Goal: Task Accomplishment & Management: Manage account settings

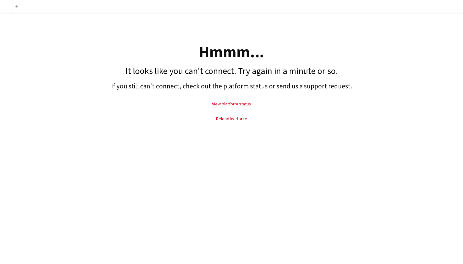
click at [242, 120] on link "Reload liveforce" at bounding box center [231, 119] width 31 height 6
click at [229, 105] on link "View platform status" at bounding box center [231, 104] width 39 height 6
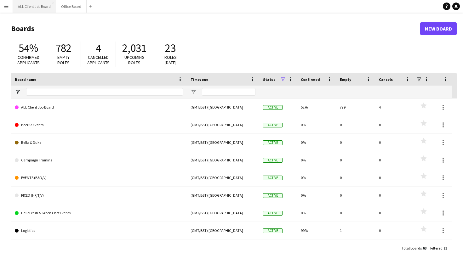
click at [39, 9] on button "ALL Client Job Board Close" at bounding box center [34, 6] width 43 height 12
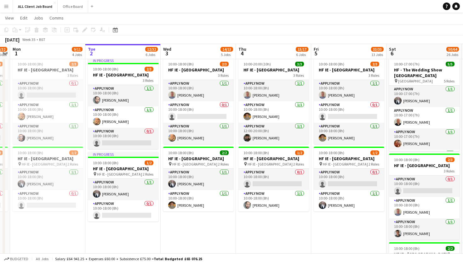
scroll to position [0, 226]
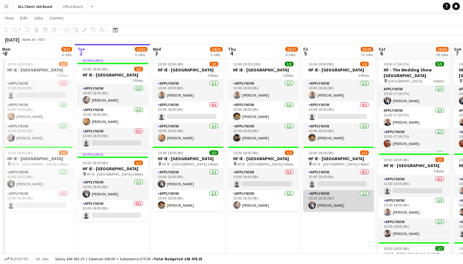
click at [335, 212] on app-card-role "APPLY NOW 1/1 10:00-18:00 (8h) Heather Lynn" at bounding box center [339, 200] width 71 height 21
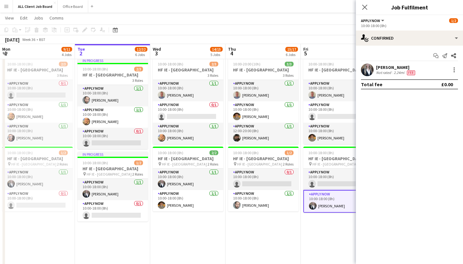
drag, startPoint x: 409, startPoint y: 82, endPoint x: 401, endPoint y: 84, distance: 8.2
click at [401, 84] on app-confirmed-crew "Heather Lynn Not rated 2.24mi Fee Total fee £0.00" at bounding box center [409, 77] width 107 height 26
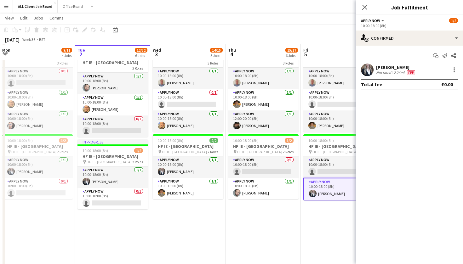
scroll to position [1823, 0]
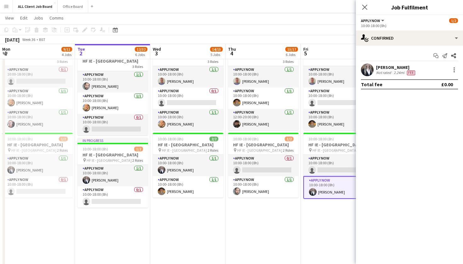
click at [408, 74] on span "Fee" at bounding box center [411, 73] width 8 height 5
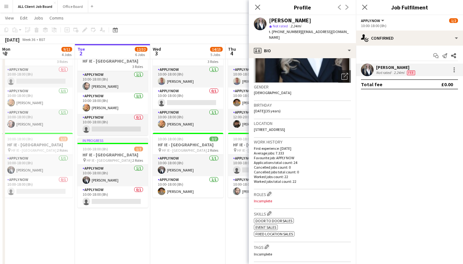
scroll to position [111, 0]
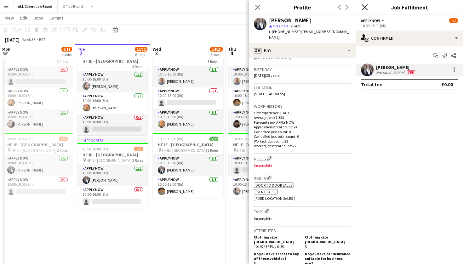
click at [366, 9] on icon "Close pop-in" at bounding box center [365, 7] width 6 height 6
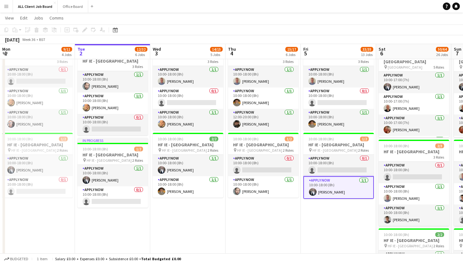
click at [354, 199] on app-card-role "APPLY NOW 1/1 10:00-18:00 (8h) Heather Lynn" at bounding box center [339, 188] width 71 height 23
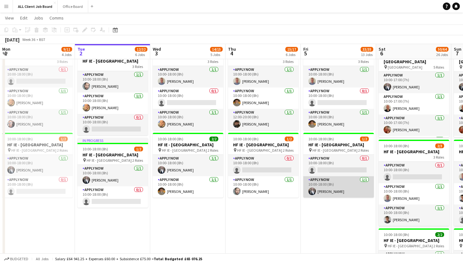
click at [354, 198] on app-card-role "APPLY NOW 1/1 10:00-18:00 (8h) Heather Lynn" at bounding box center [339, 187] width 71 height 21
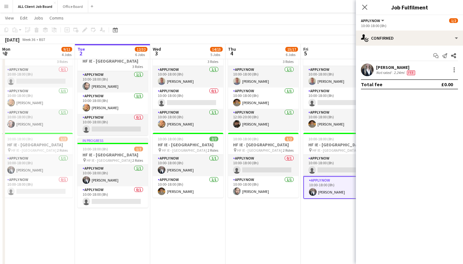
scroll to position [0, 228]
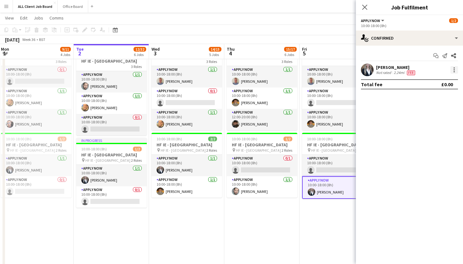
click at [455, 69] on div at bounding box center [455, 70] width 8 height 8
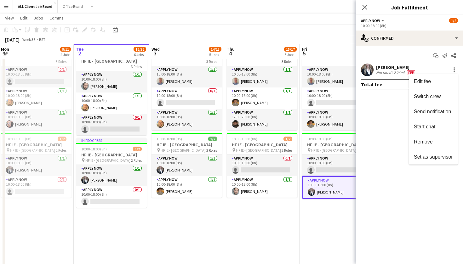
click at [301, 233] on div at bounding box center [231, 132] width 463 height 264
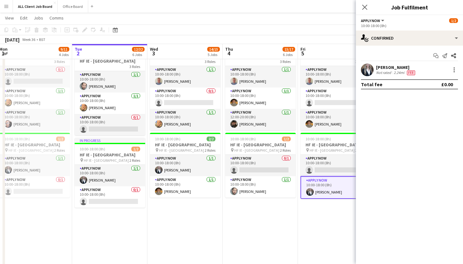
click at [301, 233] on app-date-cell "10:00-18:00 (8h) 2/3 HF IE - Dundrum Shopping Centre 3 Roles APPLY NOW 1/1 10:0…" at bounding box center [335, 180] width 75 height 277
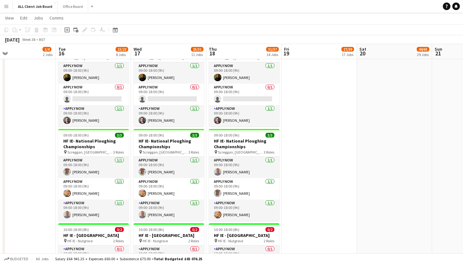
scroll to position [2058, 0]
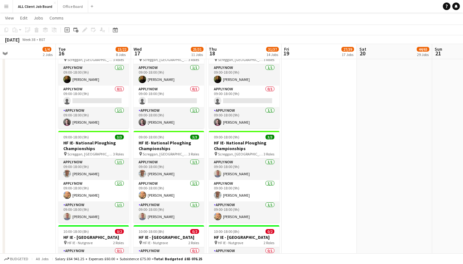
click at [306, 72] on app-date-cell "10:00-18:00 (8h) 0/2 HF IE - Nutgrove Shopping Centre pin HF IE - Nutgrove 2 Ro…" at bounding box center [319, 77] width 75 height 467
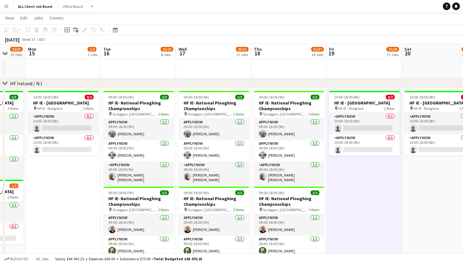
scroll to position [1813, 0]
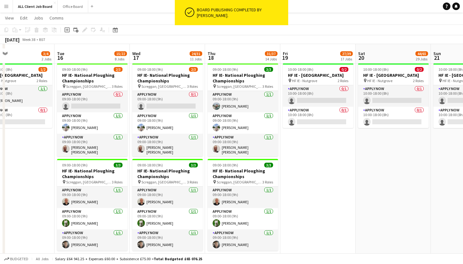
scroll to position [1839, 0]
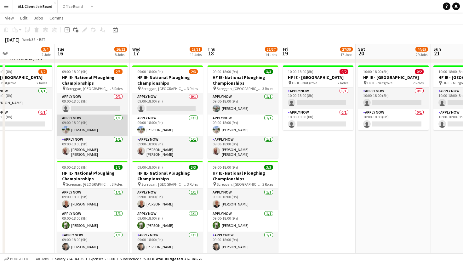
click at [67, 129] on app-user-avatar at bounding box center [66, 130] width 8 height 8
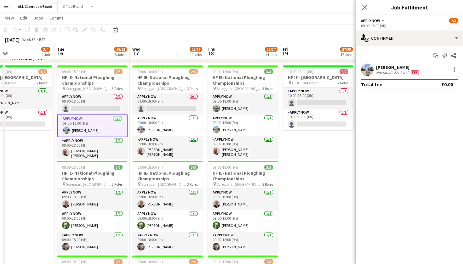
click at [370, 69] on app-user-avatar at bounding box center [367, 70] width 13 height 13
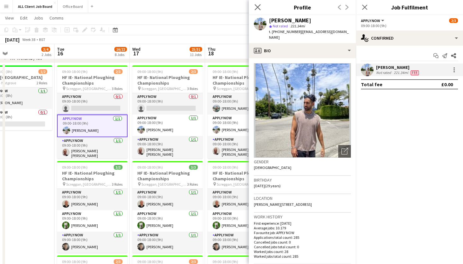
click at [262, 6] on app-icon "Close pop-in" at bounding box center [257, 7] width 9 height 9
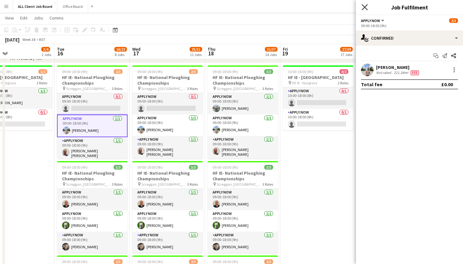
click at [365, 9] on icon "Close pop-in" at bounding box center [365, 7] width 6 height 6
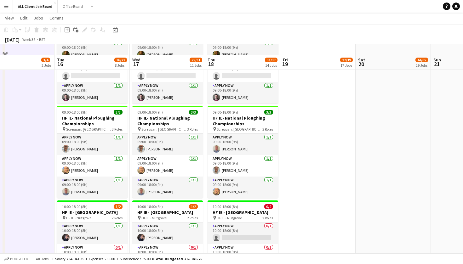
scroll to position [2102, 0]
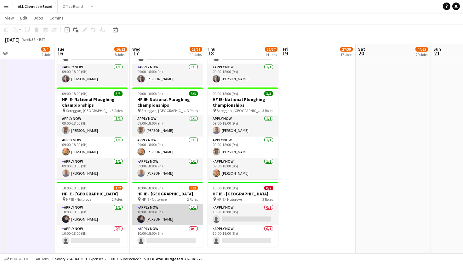
click at [151, 223] on app-card-role "APPLY NOW 1/1 10:00-18:00 (8h) Scott Kay" at bounding box center [167, 214] width 71 height 21
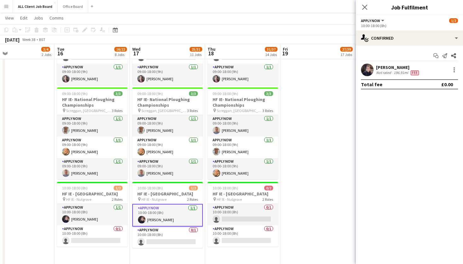
click at [366, 72] on app-user-avatar at bounding box center [367, 70] width 13 height 13
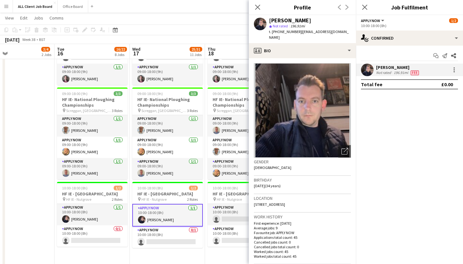
scroll to position [0, 0]
click at [258, 6] on icon "Close pop-in" at bounding box center [258, 7] width 6 height 6
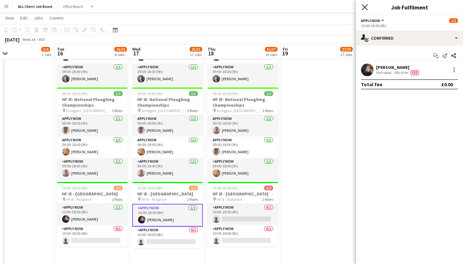
click at [365, 6] on icon "Close pop-in" at bounding box center [365, 7] width 6 height 6
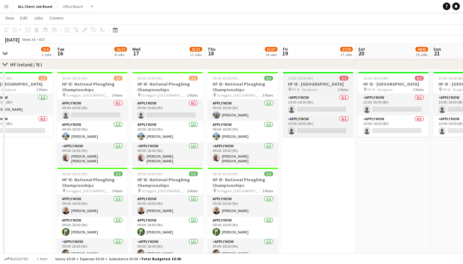
scroll to position [1832, 0]
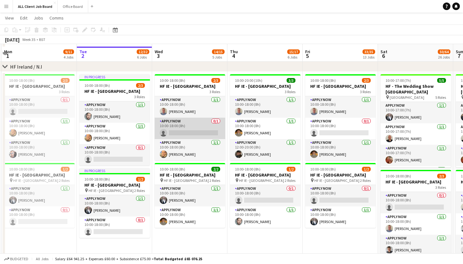
scroll to position [1658, 0]
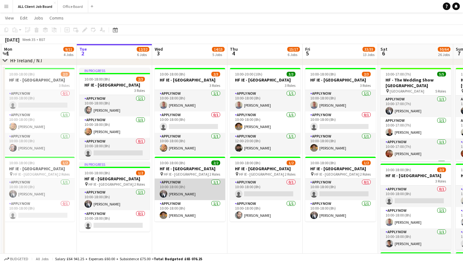
click at [196, 200] on app-card-role "APPLY NOW 1/1 10:00-18:00 (8h) Heather Lynn" at bounding box center [190, 189] width 71 height 21
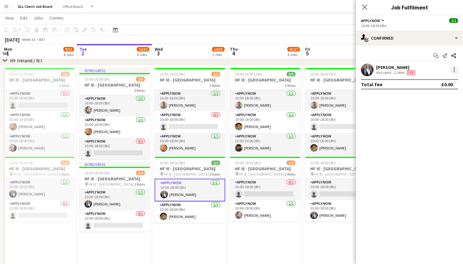
click at [453, 70] on div at bounding box center [455, 70] width 8 height 8
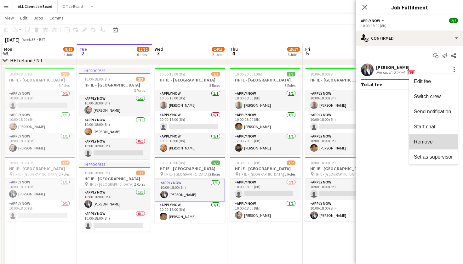
click at [436, 140] on span "Remove" at bounding box center [433, 142] width 39 height 6
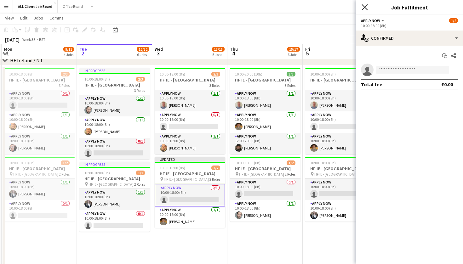
click at [364, 6] on icon at bounding box center [365, 7] width 6 height 6
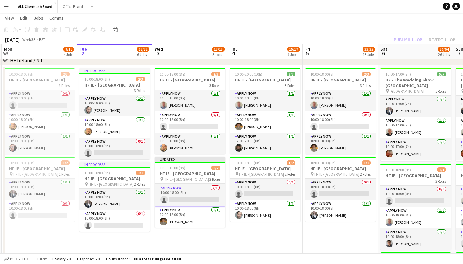
click at [386, 31] on app-toolbar "Copy Paste Paste Command V Paste with crew Command Shift V Paste linked Job Del…" at bounding box center [231, 30] width 463 height 11
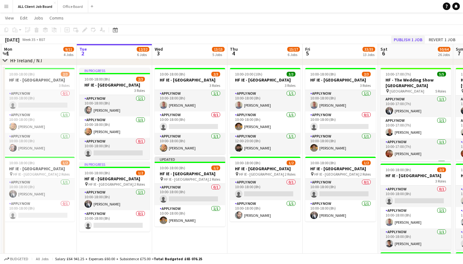
click at [400, 38] on button "Publish 1 job" at bounding box center [408, 40] width 34 height 8
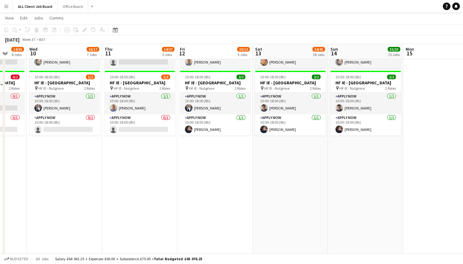
scroll to position [0, 275]
click at [71, 5] on button "Office Board Close" at bounding box center [73, 6] width 31 height 12
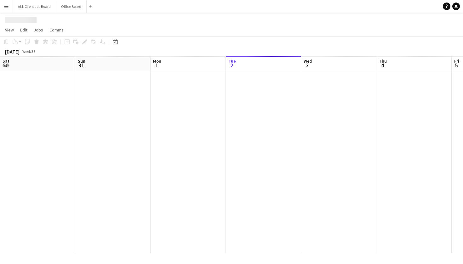
scroll to position [0, 151]
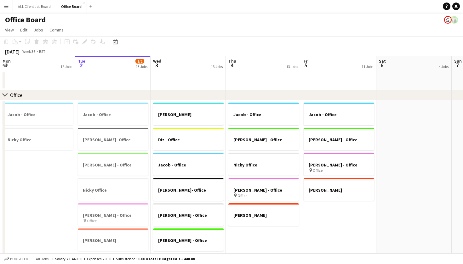
click at [4, 6] on app-icon "Menu" at bounding box center [6, 6] width 5 height 5
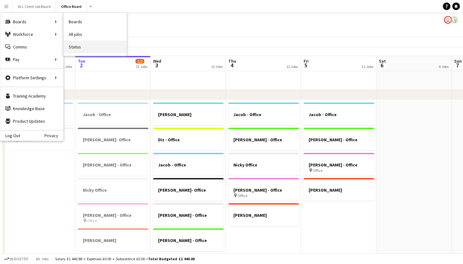
click at [86, 50] on link "Status" at bounding box center [95, 47] width 63 height 13
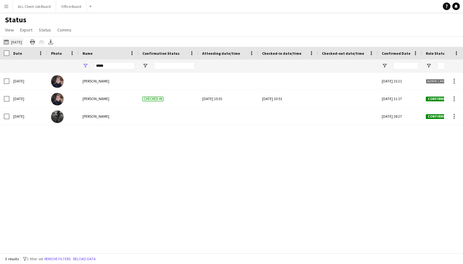
click at [19, 41] on button "[DATE] to [DATE] [DATE]" at bounding box center [13, 42] width 21 height 8
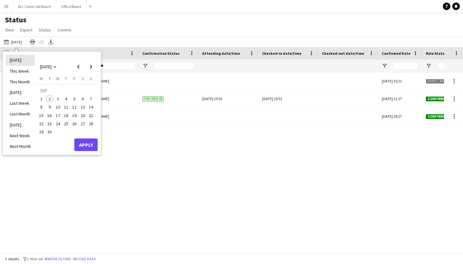
click at [20, 59] on li "[DATE]" at bounding box center [20, 60] width 29 height 11
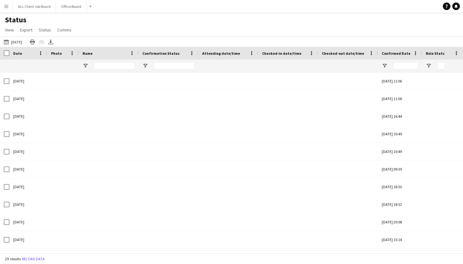
type input "*****"
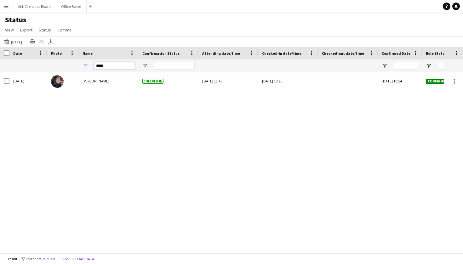
drag, startPoint x: 108, startPoint y: 65, endPoint x: 43, endPoint y: 68, distance: 64.7
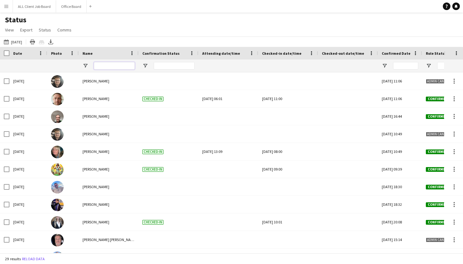
scroll to position [0, 1]
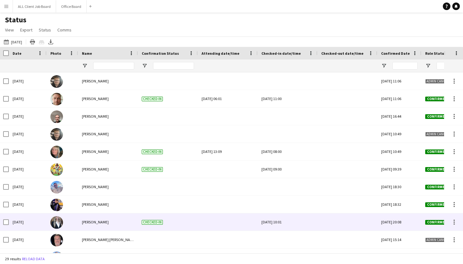
click at [222, 222] on div at bounding box center [228, 222] width 52 height 17
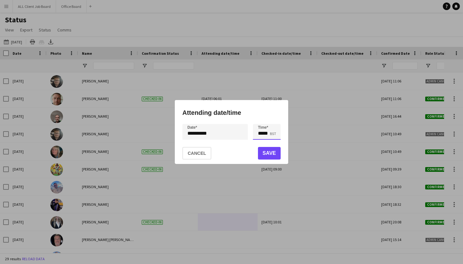
click at [275, 132] on input "*****" at bounding box center [267, 132] width 28 height 16
click at [258, 142] on div at bounding box center [260, 143] width 13 height 6
click at [276, 142] on div at bounding box center [273, 143] width 13 height 6
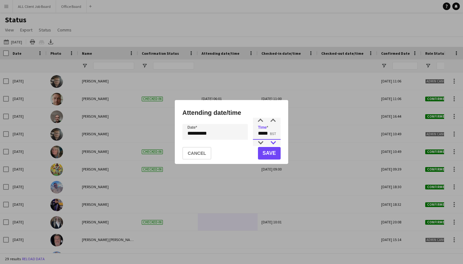
type input "*****"
click at [276, 142] on div at bounding box center [273, 143] width 13 height 6
click at [274, 153] on button "Save" at bounding box center [269, 153] width 23 height 13
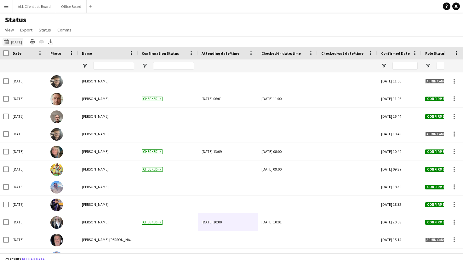
click at [9, 39] on app-icon "[DATE] to [DATE]" at bounding box center [7, 41] width 7 height 5
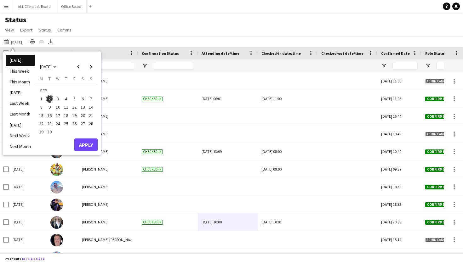
click at [41, 100] on span "1" at bounding box center [42, 99] width 8 height 8
click at [87, 145] on button "Apply" at bounding box center [85, 145] width 23 height 13
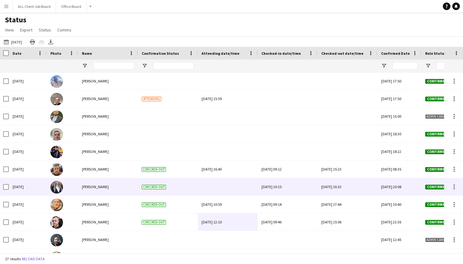
click at [229, 186] on div at bounding box center [228, 186] width 52 height 17
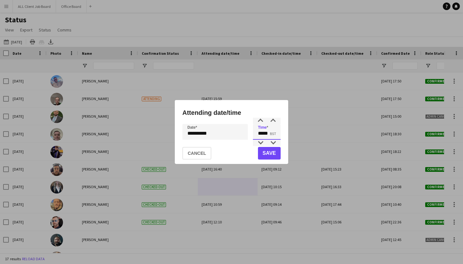
click at [260, 136] on input "*****" at bounding box center [267, 132] width 28 height 16
click at [259, 144] on div at bounding box center [260, 143] width 13 height 6
click at [259, 143] on div at bounding box center [260, 143] width 13 height 6
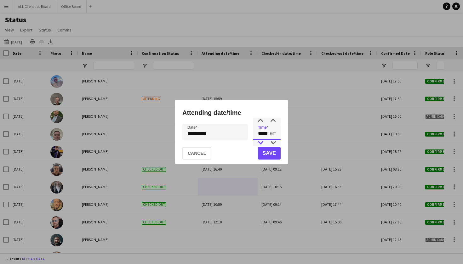
click at [259, 143] on div at bounding box center [260, 143] width 13 height 6
click at [258, 121] on div at bounding box center [260, 121] width 13 height 6
click at [274, 143] on div at bounding box center [273, 143] width 13 height 6
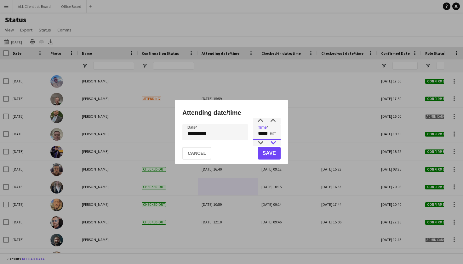
type input "*****"
click at [274, 143] on div at bounding box center [273, 143] width 13 height 6
click at [272, 152] on button "Save" at bounding box center [269, 153] width 23 height 13
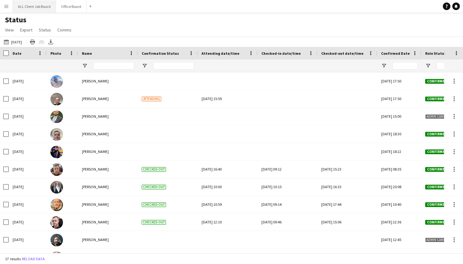
click at [29, 3] on button "ALL Client Job Board Close" at bounding box center [34, 6] width 43 height 12
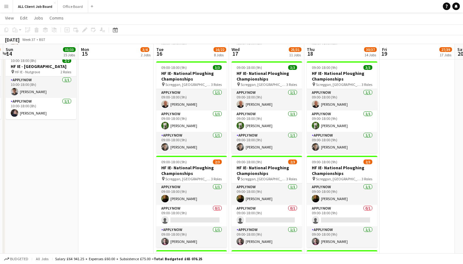
scroll to position [1947, 0]
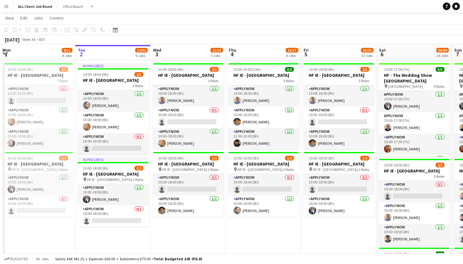
scroll to position [1663, 0]
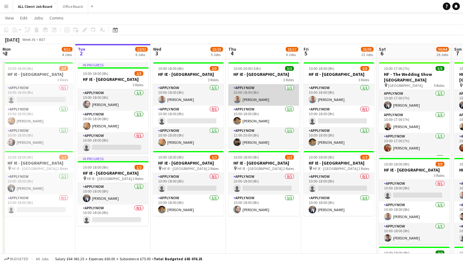
click at [277, 106] on app-card-role "APPLY NOW 1/1 10:00-18:00 (8h) Marc Berwick" at bounding box center [264, 94] width 71 height 21
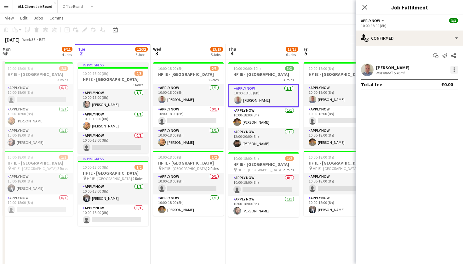
click at [453, 71] on div at bounding box center [455, 70] width 8 height 8
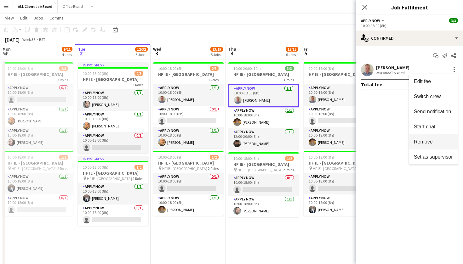
click at [438, 144] on span "Remove" at bounding box center [433, 142] width 39 height 6
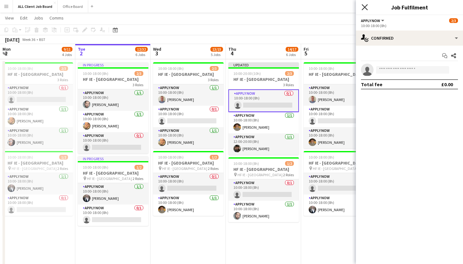
click at [368, 8] on icon "Close pop-in" at bounding box center [365, 7] width 6 height 6
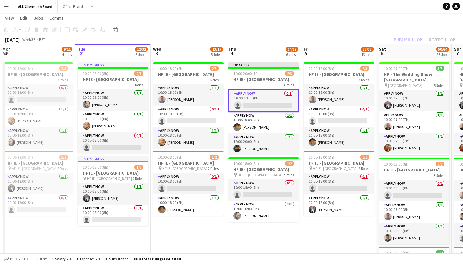
click at [368, 37] on div "[DATE] Week 36 • BST Publish 1 job Revert 1 job" at bounding box center [231, 39] width 463 height 9
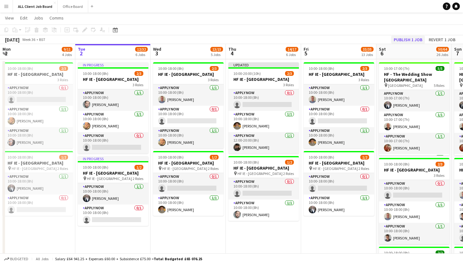
click at [403, 40] on button "Publish 1 job" at bounding box center [408, 40] width 34 height 8
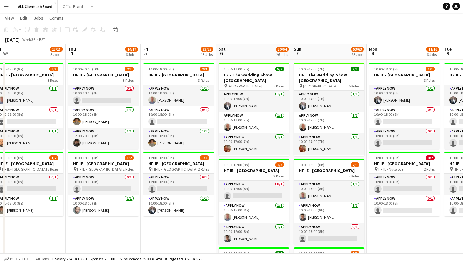
scroll to position [0, 160]
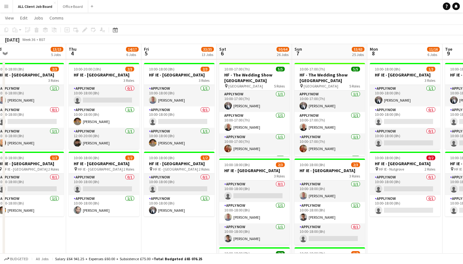
drag, startPoint x: 141, startPoint y: 246, endPoint x: 141, endPoint y: 236, distance: 9.1
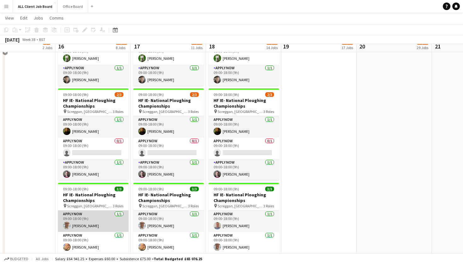
scroll to position [1998, 0]
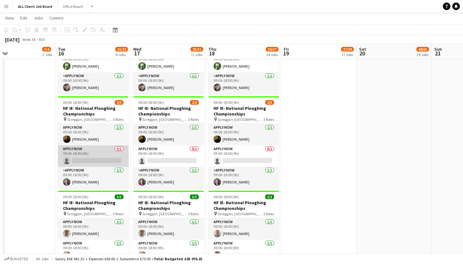
click at [84, 158] on app-card-role "APPLY NOW 0/1 09:00-18:00 (9h) single-neutral-actions" at bounding box center [93, 156] width 71 height 21
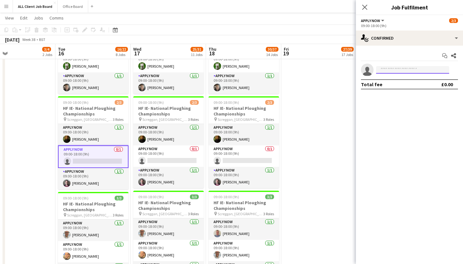
click at [403, 68] on input at bounding box center [412, 70] width 73 height 8
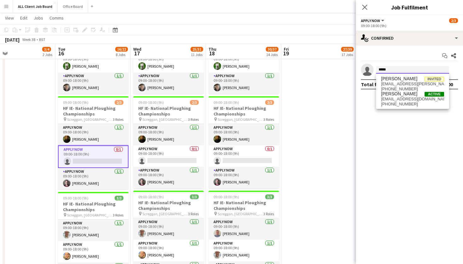
type input "*****"
drag, startPoint x: 403, startPoint y: 68, endPoint x: 405, endPoint y: 97, distance: 29.4
click at [405, 97] on span "leinstercraig317@gmail.com" at bounding box center [412, 99] width 63 height 5
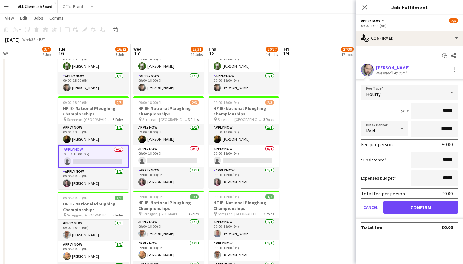
click at [409, 206] on button "Confirm" at bounding box center [421, 207] width 75 height 13
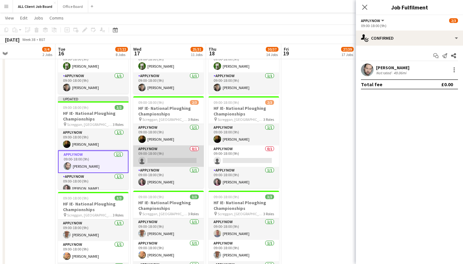
click at [170, 162] on app-card-role "APPLY NOW 0/1 09:00-18:00 (9h) single-neutral-actions" at bounding box center [168, 156] width 71 height 21
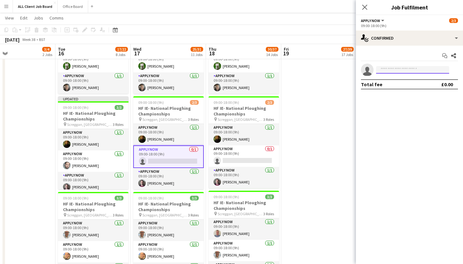
click at [400, 68] on input at bounding box center [412, 70] width 73 height 8
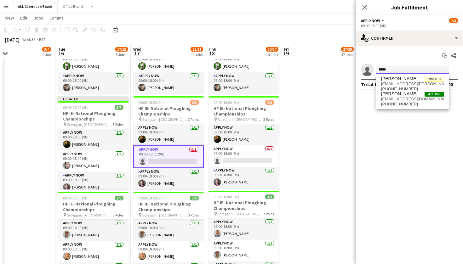
type input "*****"
drag, startPoint x: 400, startPoint y: 68, endPoint x: 408, endPoint y: 101, distance: 33.7
click at [408, 101] on span "leinstercraig317@gmail.com" at bounding box center [412, 99] width 63 height 5
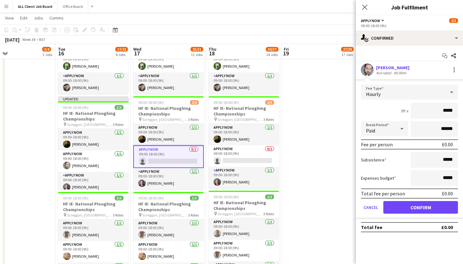
click at [402, 209] on button "Confirm" at bounding box center [421, 207] width 75 height 13
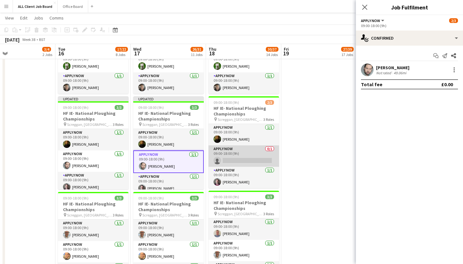
click at [224, 159] on app-card-role "APPLY NOW 0/1 09:00-18:00 (9h) single-neutral-actions" at bounding box center [244, 156] width 71 height 21
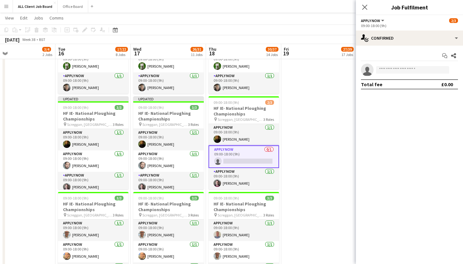
click at [397, 74] on app-invite-slot "single-neutral-actions" at bounding box center [409, 70] width 107 height 13
click at [391, 69] on input at bounding box center [412, 70] width 73 height 8
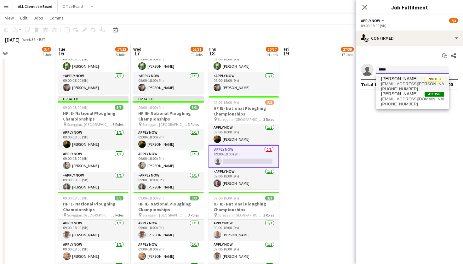
type input "*****"
drag, startPoint x: 390, startPoint y: 80, endPoint x: 393, endPoint y: 104, distance: 24.2
click at [393, 104] on span "+353830480863" at bounding box center [412, 104] width 63 height 5
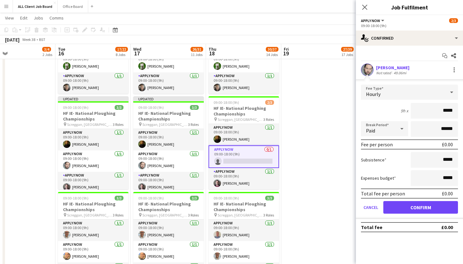
click at [393, 214] on form "Fee Type Hourly 9h x ***** Break Period Paid ****** Fee per person £0.00 Subsis…" at bounding box center [409, 152] width 107 height 135
click at [398, 208] on button "Confirm" at bounding box center [421, 207] width 75 height 13
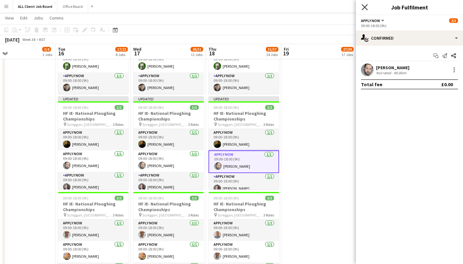
click at [363, 6] on icon "Close pop-in" at bounding box center [365, 7] width 6 height 6
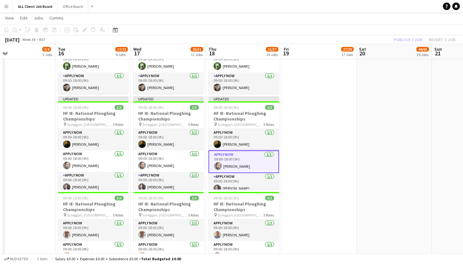
click at [391, 37] on div "Publish 1 job Revert 1 job" at bounding box center [424, 40] width 77 height 8
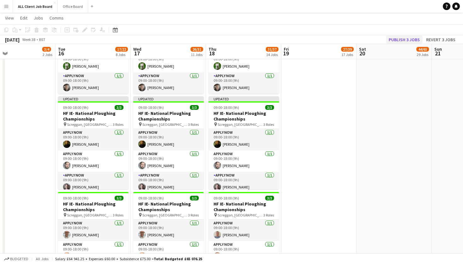
click at [398, 41] on button "Publish 3 jobs" at bounding box center [404, 40] width 36 height 8
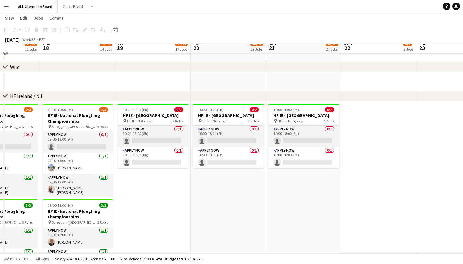
scroll to position [1811, 0]
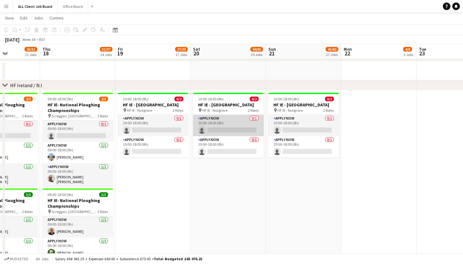
click at [225, 136] on app-card-role "APPLY NOW 0/1 10:00-18:00 (8h) single-neutral-actions" at bounding box center [228, 125] width 71 height 21
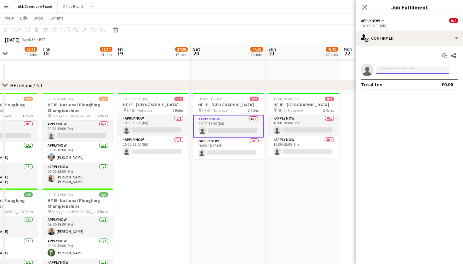
click at [382, 71] on input at bounding box center [412, 70] width 73 height 8
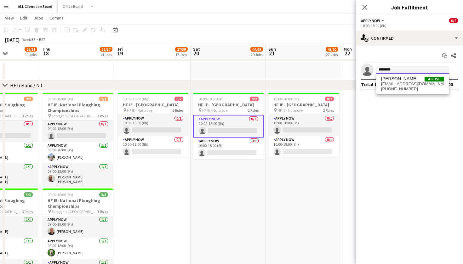
type input "********"
drag, startPoint x: 406, startPoint y: 75, endPoint x: 405, endPoint y: 82, distance: 7.0
click at [405, 82] on span "victoria246369@icloud.com" at bounding box center [412, 84] width 63 height 5
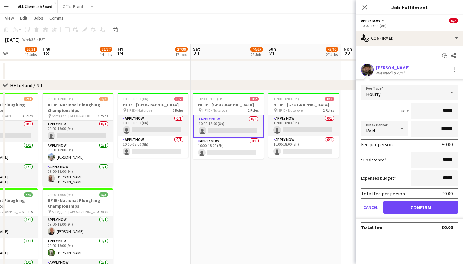
click at [407, 209] on button "Confirm" at bounding box center [421, 207] width 75 height 13
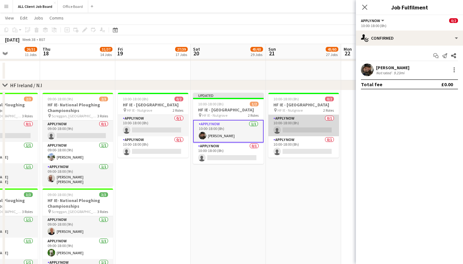
click at [301, 136] on app-card-role "APPLY NOW 0/1 10:00-18:00 (8h) single-neutral-actions" at bounding box center [304, 125] width 71 height 21
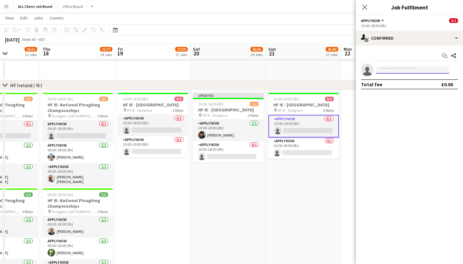
click at [398, 70] on input at bounding box center [412, 70] width 73 height 8
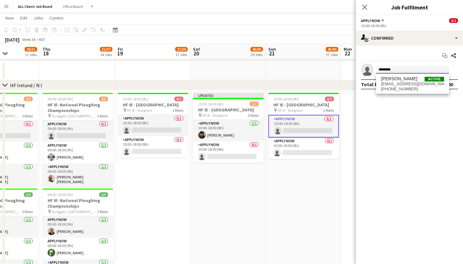
type input "********"
drag, startPoint x: 398, startPoint y: 70, endPoint x: 413, endPoint y: 84, distance: 20.1
click at [413, 84] on span "victoria246369@icloud.com" at bounding box center [412, 84] width 63 height 5
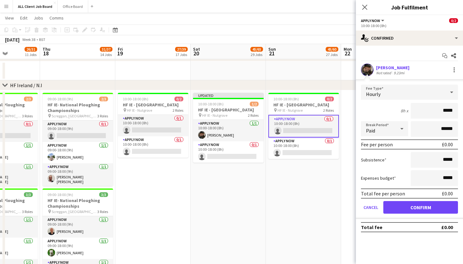
click at [429, 212] on button "Confirm" at bounding box center [421, 207] width 75 height 13
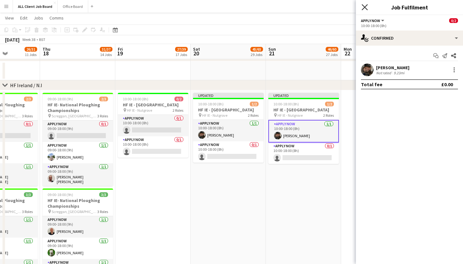
click at [363, 9] on icon at bounding box center [365, 7] width 6 height 6
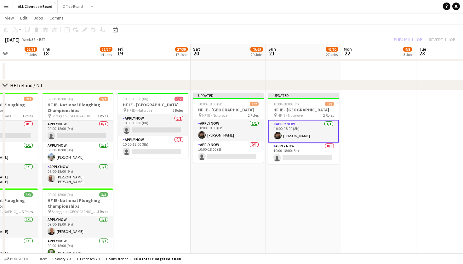
click at [362, 33] on app-toolbar "Copy Paste Paste Command V Paste with crew Command Shift V Paste linked Job Del…" at bounding box center [231, 30] width 463 height 11
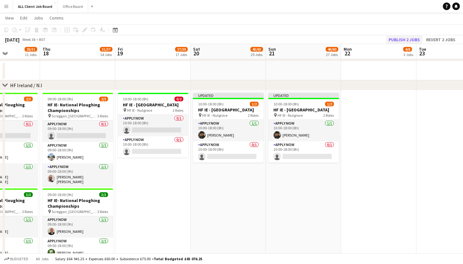
click at [394, 42] on button "Publish 2 jobs" at bounding box center [404, 40] width 36 height 8
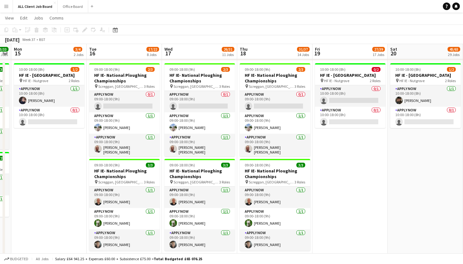
scroll to position [0, 291]
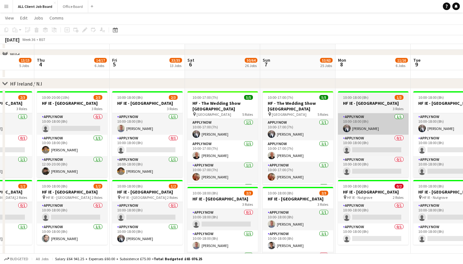
scroll to position [1790, 0]
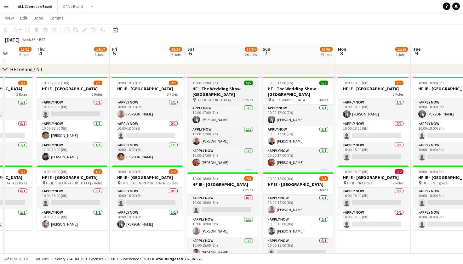
click at [212, 88] on h3 "HF - The Wedding Show [GEOGRAPHIC_DATA]" at bounding box center [223, 91] width 71 height 11
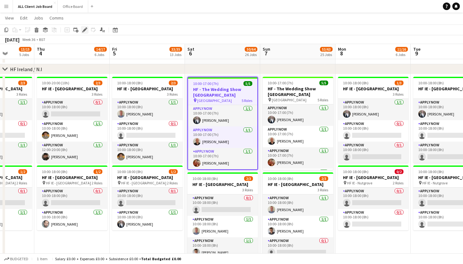
click at [86, 31] on icon "Edit" at bounding box center [84, 29] width 5 height 5
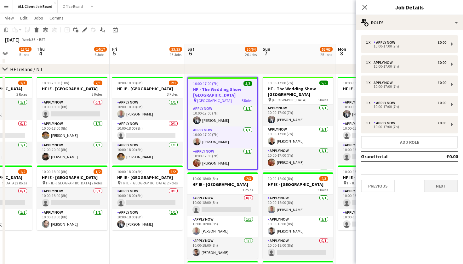
click at [443, 185] on button "Next" at bounding box center [441, 186] width 34 height 13
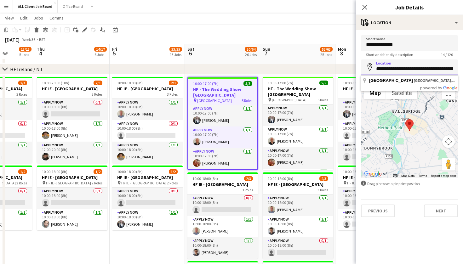
click at [403, 70] on input "**********" at bounding box center [409, 68] width 97 height 16
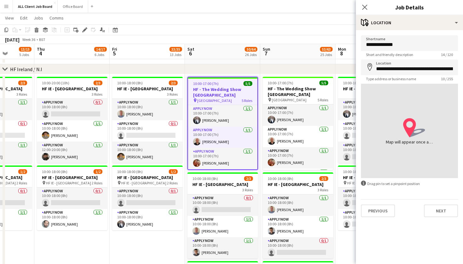
type input "**********"
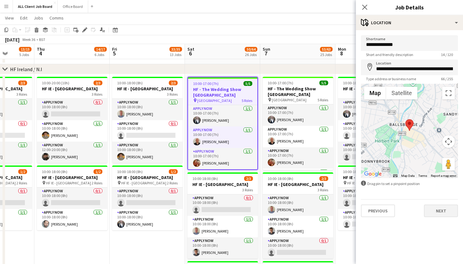
click at [435, 217] on button "Next" at bounding box center [441, 211] width 34 height 13
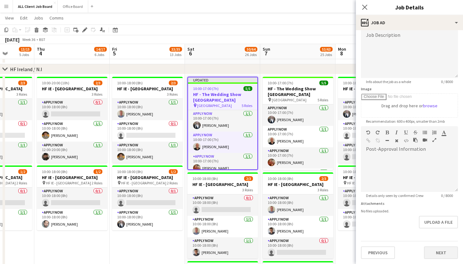
scroll to position [47, 0]
click at [434, 252] on button "Next" at bounding box center [441, 253] width 34 height 13
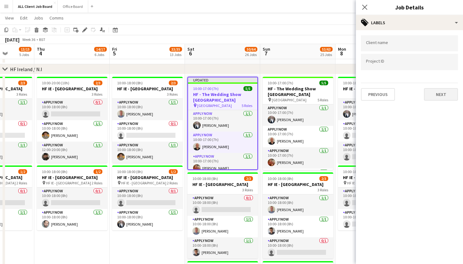
click at [444, 94] on button "Next" at bounding box center [441, 94] width 34 height 13
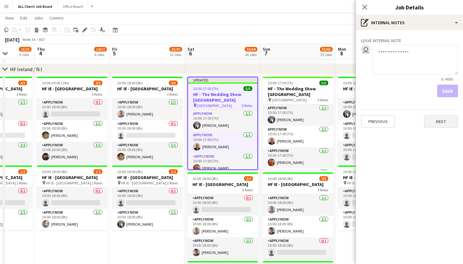
click at [440, 125] on button "Next" at bounding box center [441, 121] width 34 height 13
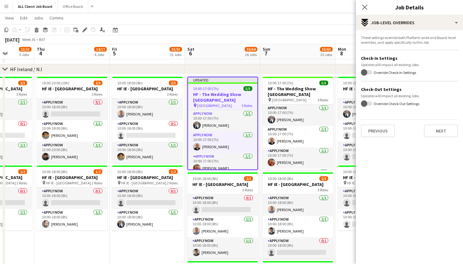
click at [441, 124] on div "Previous Next" at bounding box center [409, 128] width 97 height 18
click at [441, 127] on button "Next" at bounding box center [441, 131] width 34 height 13
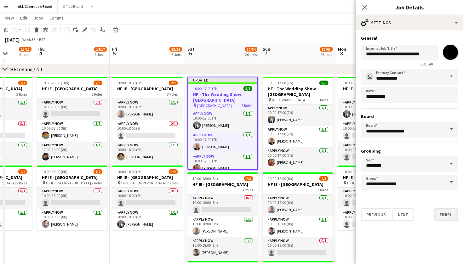
click at [446, 209] on button "Finish" at bounding box center [447, 215] width 24 height 13
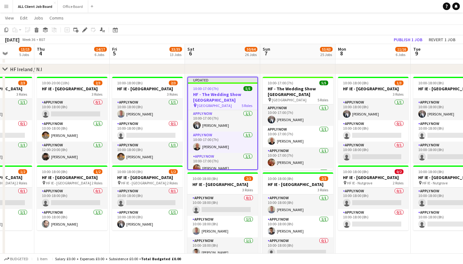
click at [363, 41] on div "[DATE] Week 36 • BST Publish 1 job Revert 1 job" at bounding box center [231, 39] width 463 height 9
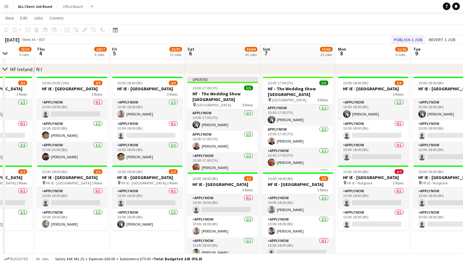
click at [403, 40] on button "Publish 1 job" at bounding box center [408, 40] width 34 height 8
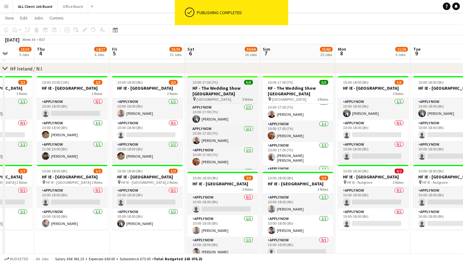
scroll to position [1791, 0]
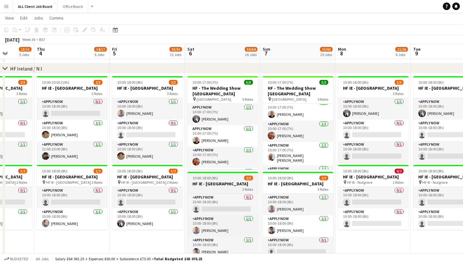
click at [216, 184] on h3 "HF IE - [GEOGRAPHIC_DATA]" at bounding box center [223, 184] width 71 height 6
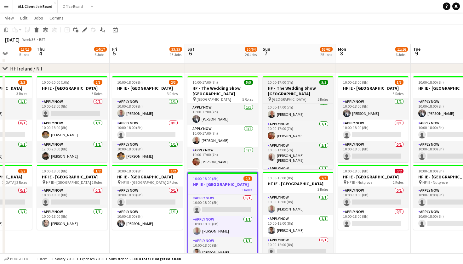
click at [281, 90] on h3 "HF - The Wedding Show [GEOGRAPHIC_DATA]" at bounding box center [298, 90] width 71 height 11
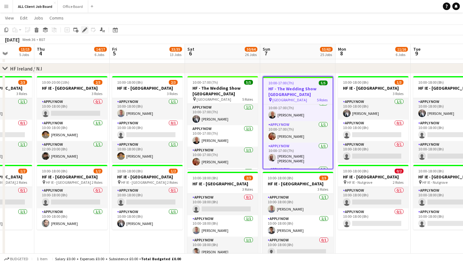
click at [86, 32] on icon "Edit" at bounding box center [84, 29] width 5 height 5
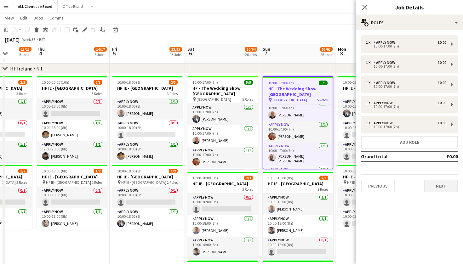
click at [433, 184] on button "Next" at bounding box center [441, 186] width 34 height 13
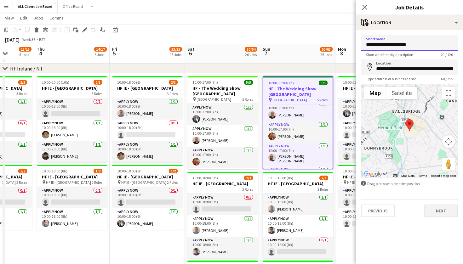
type input "**********"
click at [436, 208] on button "Next" at bounding box center [441, 211] width 34 height 13
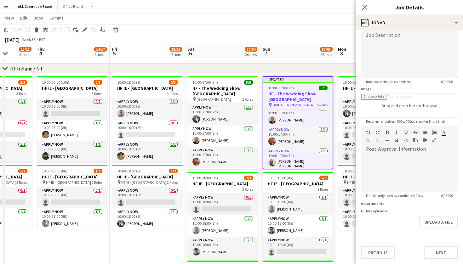
scroll to position [47, 0]
click at [389, 254] on button "Previous" at bounding box center [378, 253] width 34 height 13
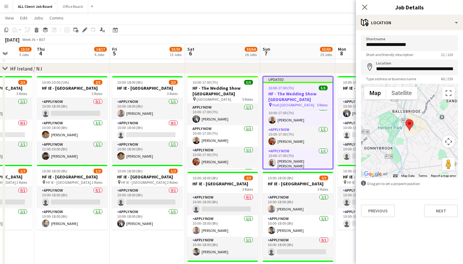
scroll to position [0, 0]
click at [400, 69] on input "**********" at bounding box center [409, 68] width 97 height 16
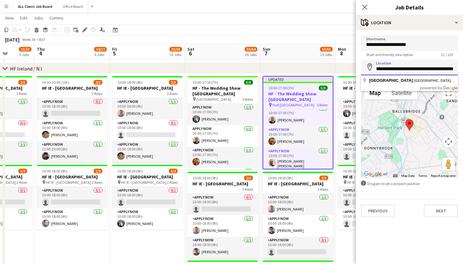
click at [441, 211] on button "Next" at bounding box center [441, 211] width 34 height 13
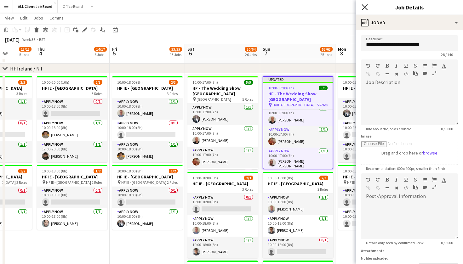
click at [366, 6] on icon at bounding box center [365, 7] width 6 height 6
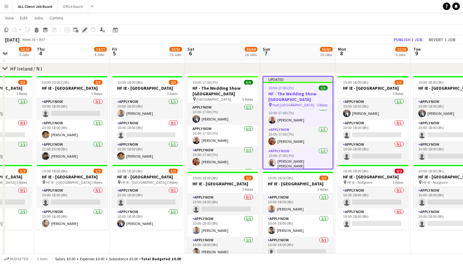
click at [83, 32] on div "Edit" at bounding box center [85, 30] width 8 height 8
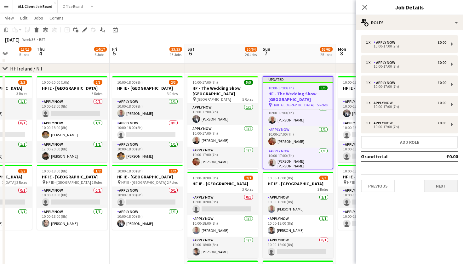
click at [438, 183] on button "Next" at bounding box center [441, 186] width 34 height 13
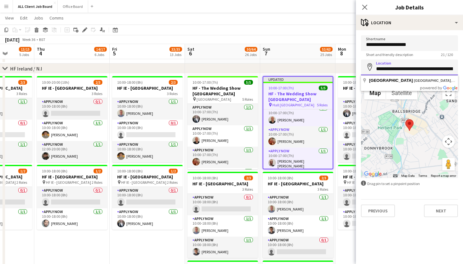
click at [391, 70] on input "**********" at bounding box center [409, 68] width 97 height 16
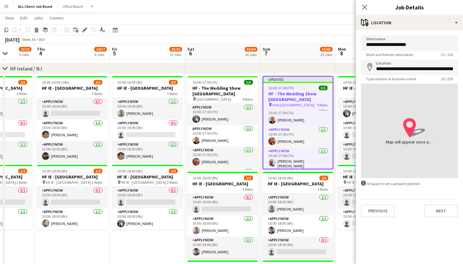
type input "**********"
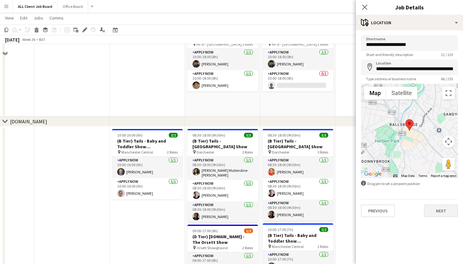
scroll to position [2136, 0]
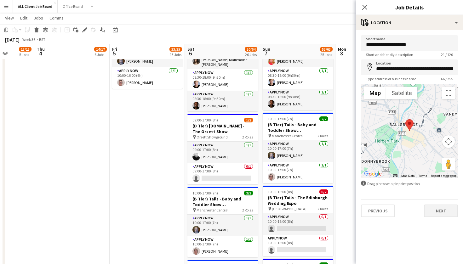
click at [432, 214] on button "Next" at bounding box center [441, 211] width 34 height 13
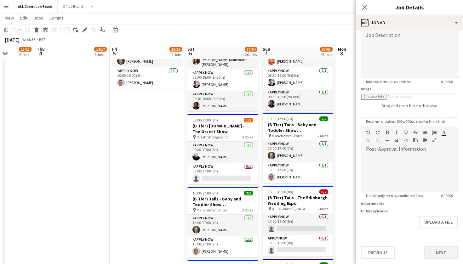
scroll to position [47, 0]
click at [440, 254] on button "Next" at bounding box center [441, 253] width 34 height 13
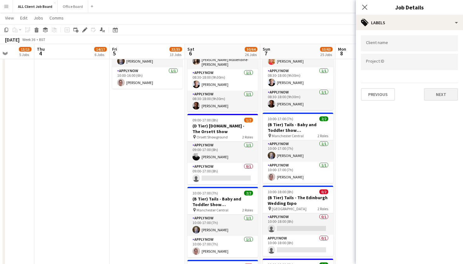
click at [437, 98] on button "Next" at bounding box center [441, 94] width 34 height 13
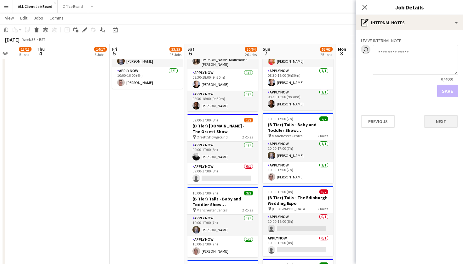
click at [435, 123] on button "Next" at bounding box center [441, 121] width 34 height 13
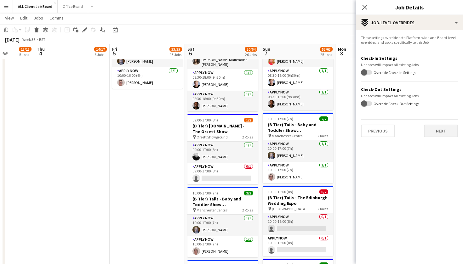
click at [438, 135] on button "Next" at bounding box center [441, 131] width 34 height 13
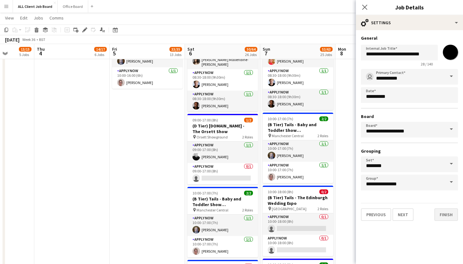
click at [445, 219] on button "Finish" at bounding box center [447, 215] width 24 height 13
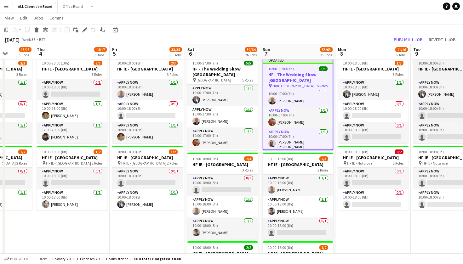
scroll to position [1810, 0]
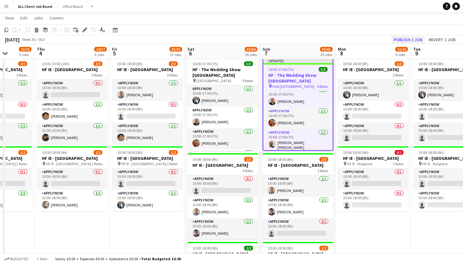
click at [410, 38] on button "Publish 1 job" at bounding box center [408, 40] width 34 height 8
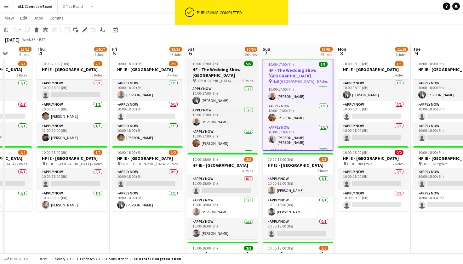
click at [220, 78] on span "[GEOGRAPHIC_DATA]" at bounding box center [214, 80] width 35 height 5
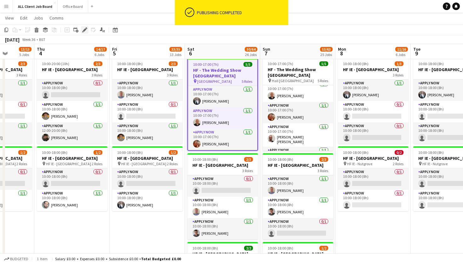
click at [85, 30] on icon at bounding box center [84, 29] width 3 height 3
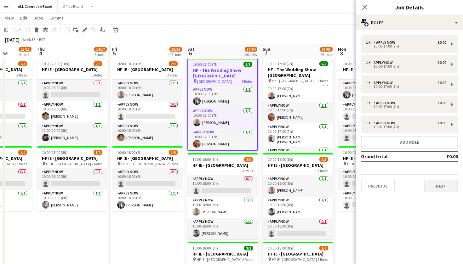
click at [443, 191] on button "Next" at bounding box center [441, 186] width 34 height 13
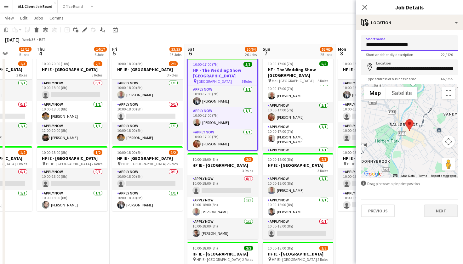
type input "**********"
click at [431, 211] on button "Next" at bounding box center [441, 211] width 34 height 13
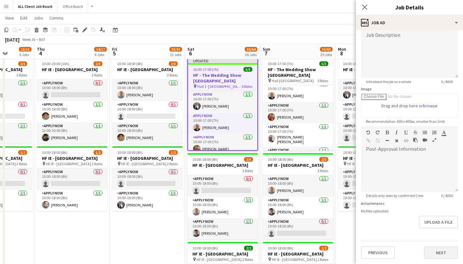
scroll to position [47, 0]
click at [434, 249] on button "Next" at bounding box center [441, 253] width 34 height 13
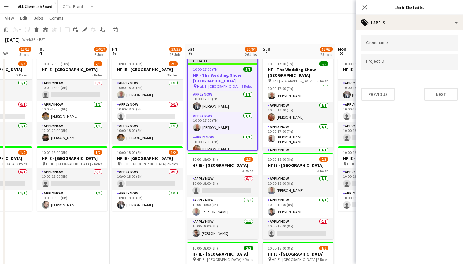
scroll to position [0, 0]
click at [431, 96] on button "Next" at bounding box center [441, 94] width 34 height 13
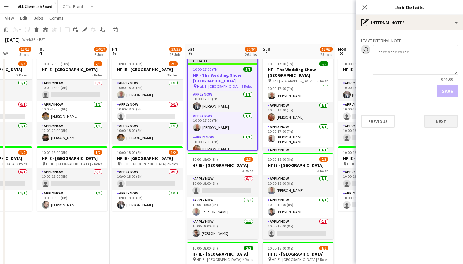
click at [428, 119] on button "Next" at bounding box center [441, 121] width 34 height 13
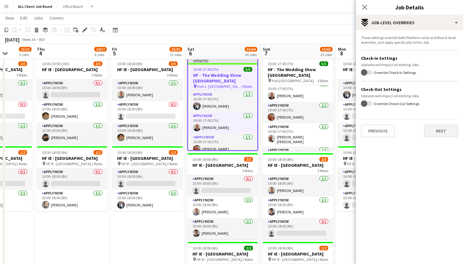
click at [434, 130] on button "Next" at bounding box center [441, 131] width 34 height 13
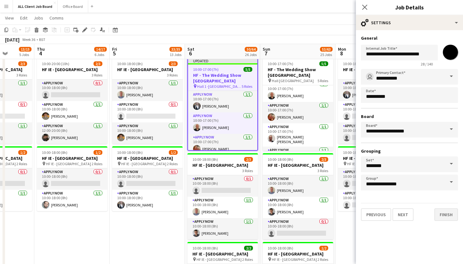
click at [446, 220] on button "Finish" at bounding box center [447, 215] width 24 height 13
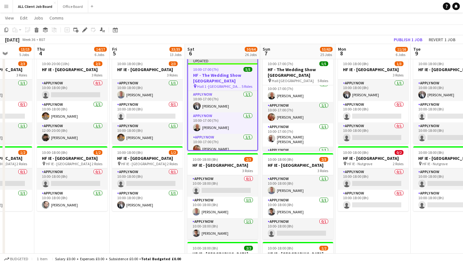
click at [146, 247] on app-date-cell "10:00-18:00 (8h) 2/3 HF IE - [GEOGRAPHIC_DATA] 3 Roles APPLY NOW [DATE] 10:00-1…" at bounding box center [147, 193] width 75 height 277
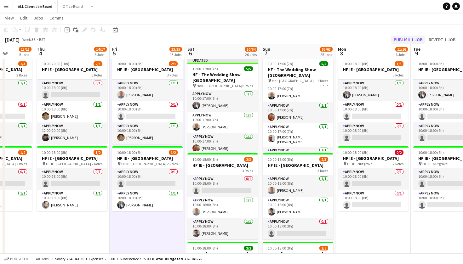
click at [404, 38] on button "Publish 1 job" at bounding box center [408, 40] width 34 height 8
